Goal: Task Accomplishment & Management: Use online tool/utility

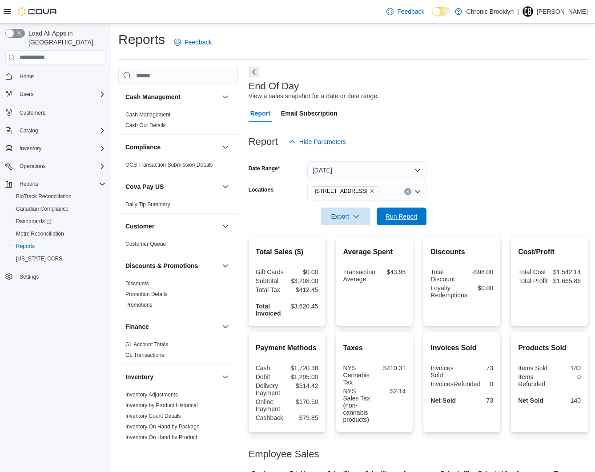
drag, startPoint x: 406, startPoint y: 216, endPoint x: 600, endPoint y: 38, distance: 262.9
click at [406, 215] on span "Run Report" at bounding box center [402, 216] width 32 height 9
click at [354, 176] on button "[DATE]" at bounding box center [366, 170] width 119 height 18
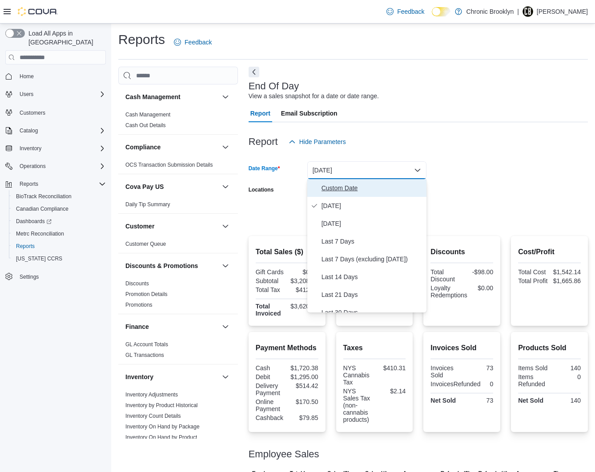
click at [337, 186] on span "Custom Date" at bounding box center [372, 188] width 101 height 11
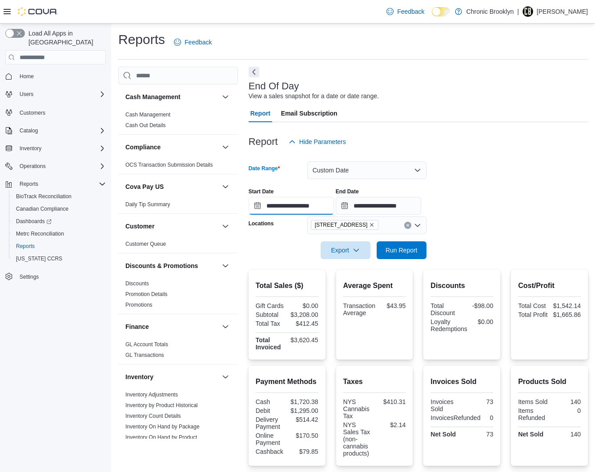
click at [295, 207] on input "**********" at bounding box center [291, 206] width 85 height 18
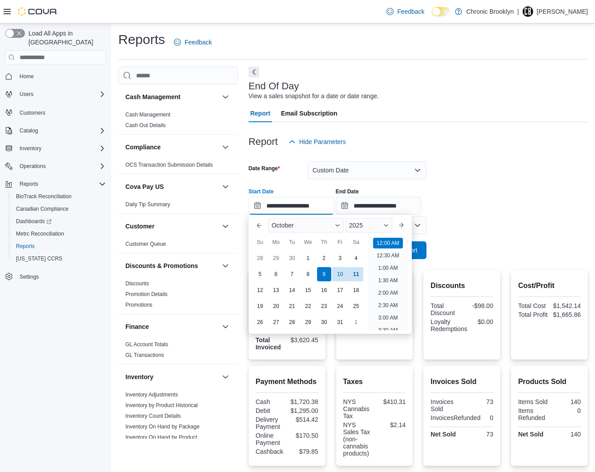
scroll to position [28, 0]
drag, startPoint x: 524, startPoint y: 115, endPoint x: 437, endPoint y: 205, distance: 124.6
click at [521, 117] on div "Report Email Subscription" at bounding box center [418, 114] width 339 height 18
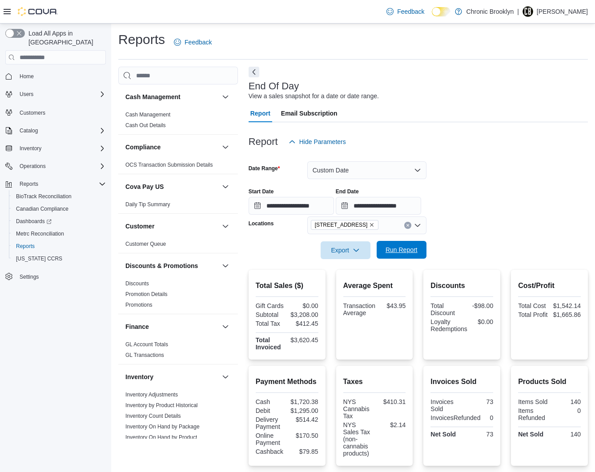
click at [395, 256] on span "Run Report" at bounding box center [401, 250] width 39 height 18
click at [350, 169] on button "Custom Date" at bounding box center [366, 170] width 119 height 18
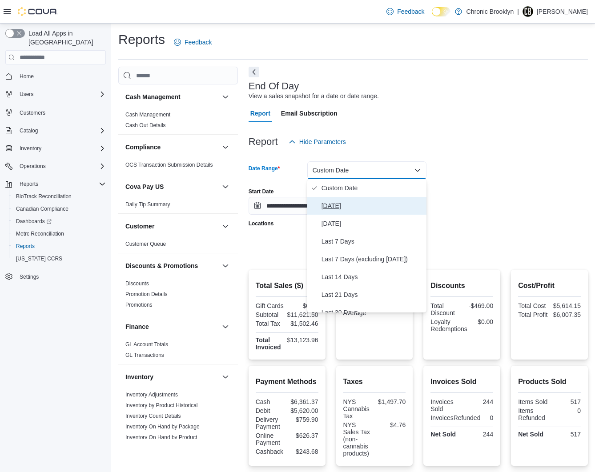
drag, startPoint x: 330, startPoint y: 207, endPoint x: 351, endPoint y: 202, distance: 21.0
click at [331, 206] on span "[DATE]" at bounding box center [372, 206] width 101 height 11
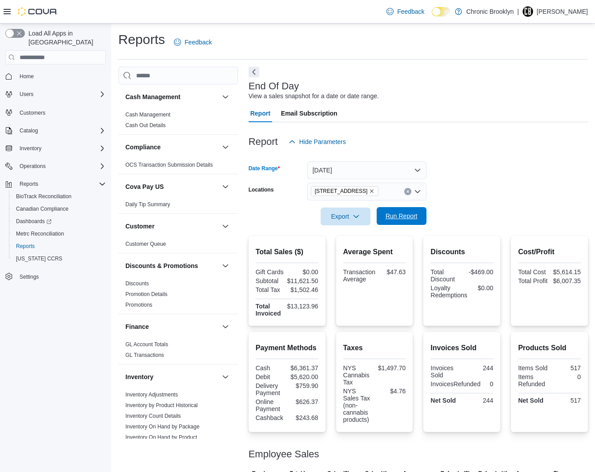
click at [406, 216] on span "Run Report" at bounding box center [402, 216] width 32 height 9
click at [573, 14] on p "[PERSON_NAME]" at bounding box center [562, 11] width 51 height 11
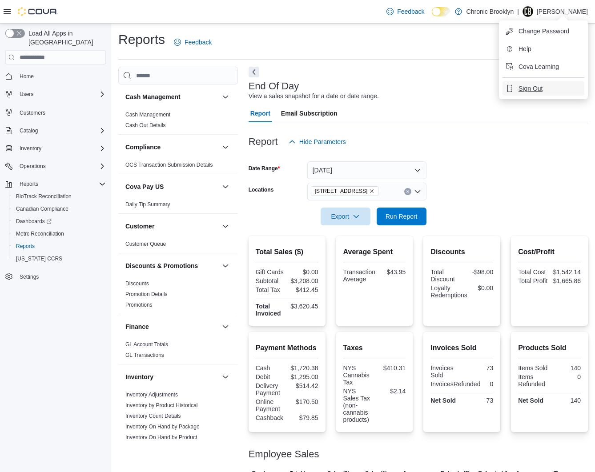
click at [528, 89] on span "Sign Out" at bounding box center [531, 88] width 24 height 9
